Goal: Find specific page/section: Find specific page/section

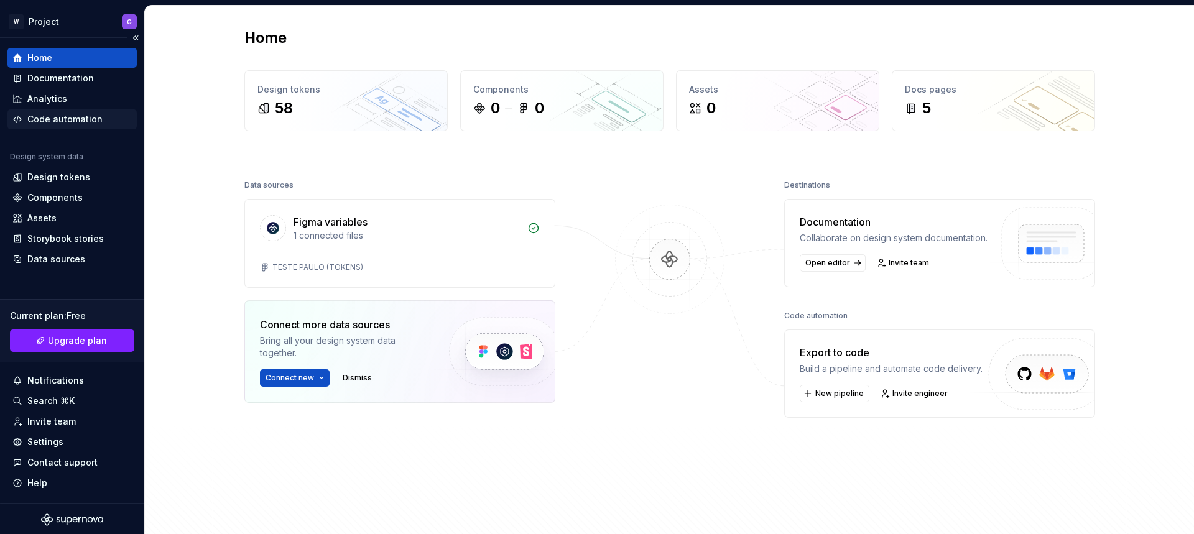
click at [63, 127] on div "Code automation" at bounding box center [71, 119] width 129 height 20
click at [298, 102] on div "58" at bounding box center [345, 108] width 177 height 20
